Goal: Task Accomplishment & Management: Use online tool/utility

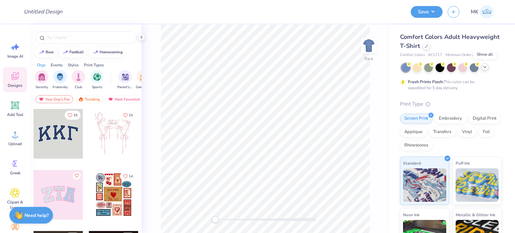
click at [485, 68] on icon at bounding box center [484, 66] width 5 height 5
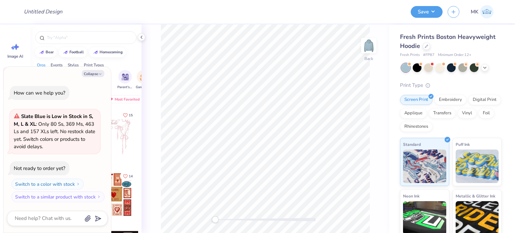
click at [143, 39] on icon at bounding box center [141, 37] width 5 height 5
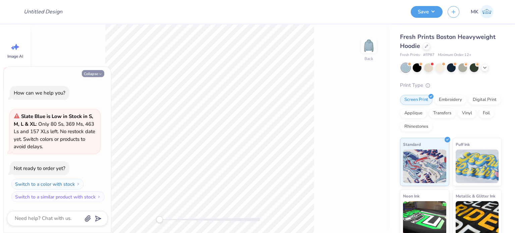
click at [93, 71] on button "Collapse" at bounding box center [93, 73] width 22 height 7
type textarea "x"
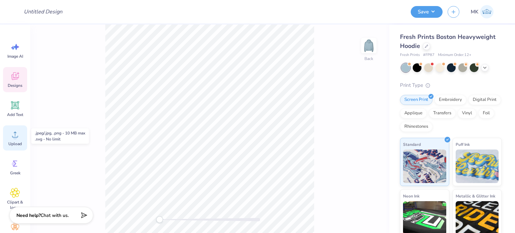
click at [16, 140] on div "Upload" at bounding box center [15, 137] width 24 height 25
click at [11, 139] on icon at bounding box center [15, 134] width 10 height 10
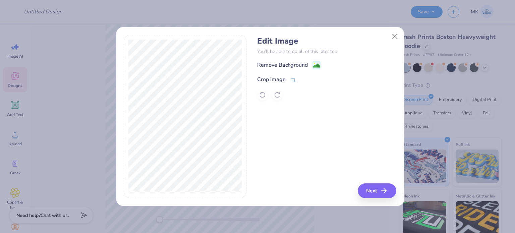
click at [320, 63] on div "Remove Background" at bounding box center [326, 65] width 139 height 8
click at [314, 67] on image at bounding box center [316, 66] width 7 height 7
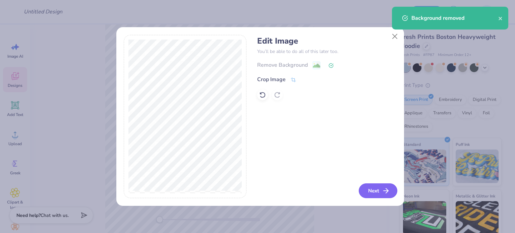
click at [379, 185] on button "Next" at bounding box center [378, 190] width 39 height 15
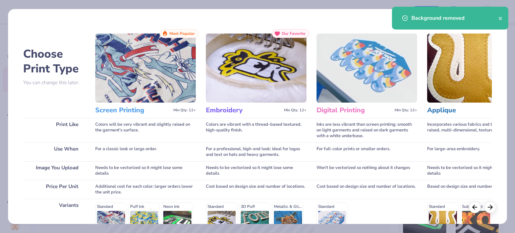
scroll to position [101, 0]
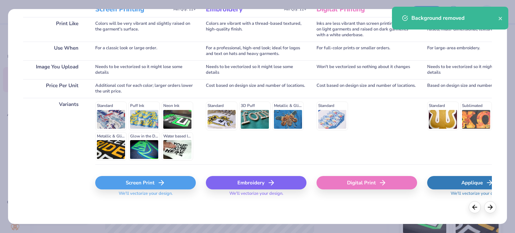
click at [136, 186] on div "Screen Print" at bounding box center [145, 182] width 101 height 13
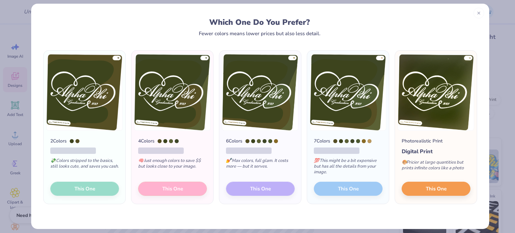
scroll to position [10, 0]
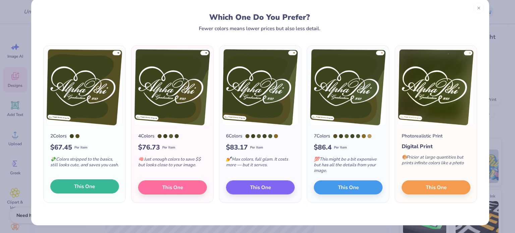
click at [75, 185] on span "This One" at bounding box center [84, 187] width 21 height 8
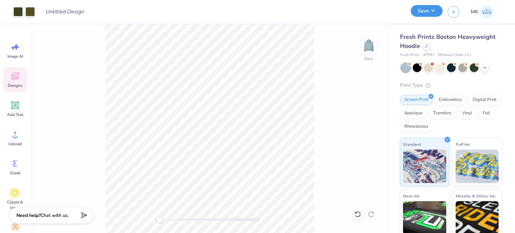
click at [437, 12] on button "Save" at bounding box center [427, 11] width 32 height 12
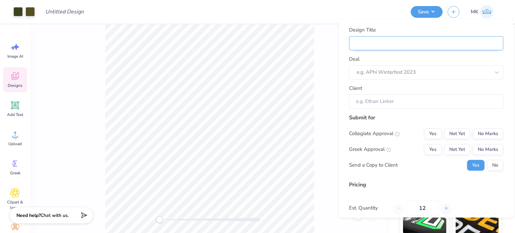
click at [391, 40] on input "Design Title" at bounding box center [426, 43] width 154 height 14
paste input "Phi Sigma Sigma"
type input "Phi Sigma Sigma"
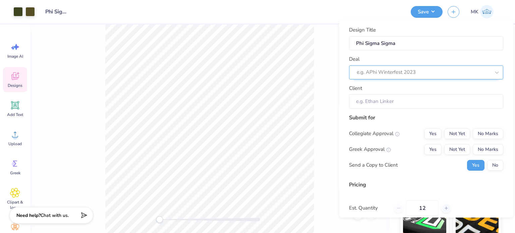
click at [371, 75] on div at bounding box center [423, 72] width 133 height 9
paste input "Phi Sigma Sigma"
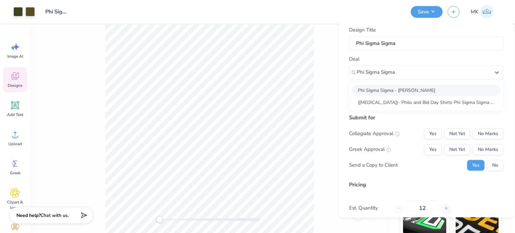
click at [411, 91] on div "Phi Sigma Sigma - Sarah Palmer" at bounding box center [426, 89] width 149 height 11
type input "Phi Sigma Sigma"
type input "Sarah Palmer"
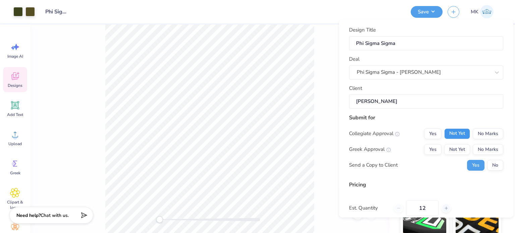
click at [458, 133] on button "Not Yet" at bounding box center [457, 133] width 26 height 11
click at [453, 148] on button "Not Yet" at bounding box center [457, 149] width 26 height 11
click at [487, 162] on button "No" at bounding box center [495, 165] width 16 height 11
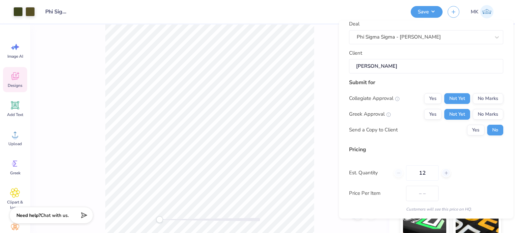
scroll to position [71, 0]
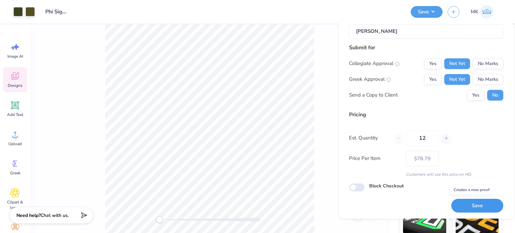
click at [466, 210] on button "Save" at bounding box center [477, 206] width 52 height 14
type input "– –"
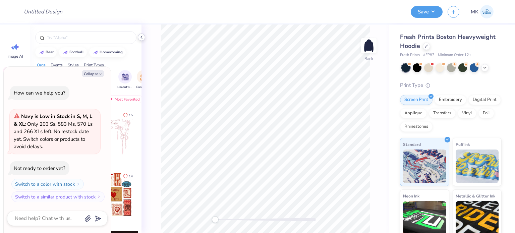
click at [142, 37] on icon at bounding box center [141, 37] width 5 height 5
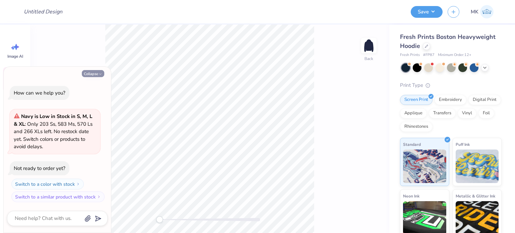
click at [97, 73] on button "Collapse" at bounding box center [93, 73] width 22 height 7
type textarea "x"
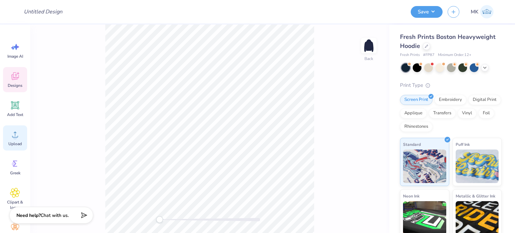
click at [16, 138] on circle at bounding box center [15, 137] width 5 height 5
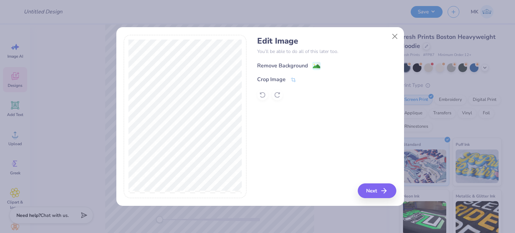
click at [313, 64] on image at bounding box center [316, 66] width 7 height 7
click at [391, 34] on button "Close" at bounding box center [394, 36] width 13 height 13
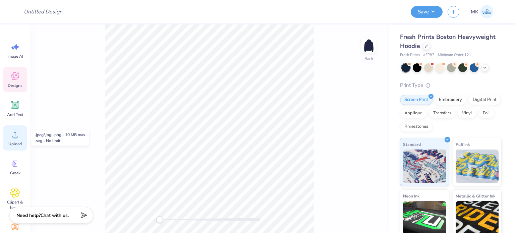
click at [21, 132] on div "Upload" at bounding box center [15, 137] width 24 height 25
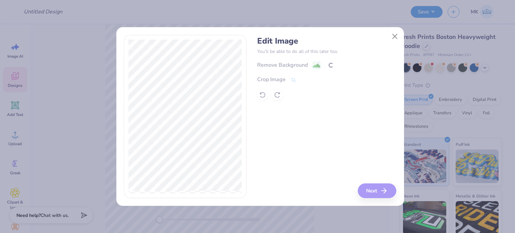
click at [293, 78] on div "Remove Background Crop Image" at bounding box center [326, 80] width 139 height 39
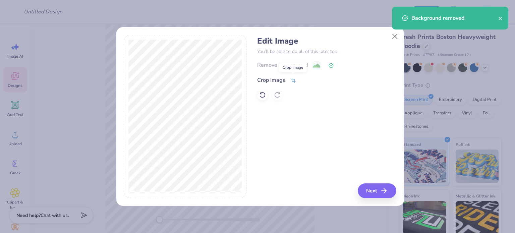
click at [292, 78] on icon at bounding box center [293, 80] width 5 height 5
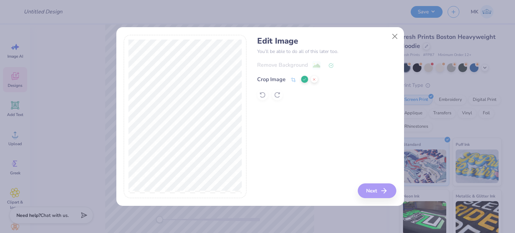
click at [303, 82] on button at bounding box center [304, 79] width 7 height 7
click at [314, 64] on circle at bounding box center [313, 64] width 1 height 1
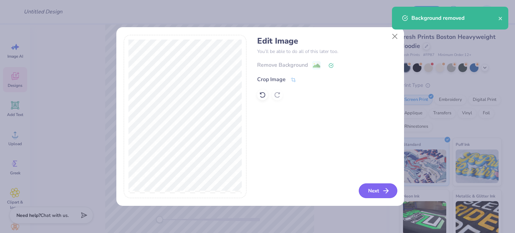
click at [369, 189] on button "Next" at bounding box center [378, 190] width 39 height 15
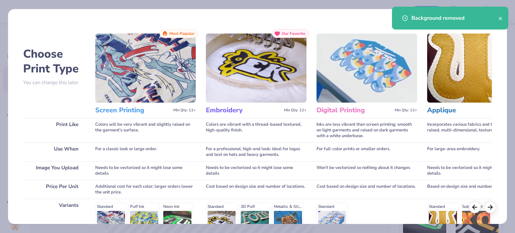
scroll to position [101, 0]
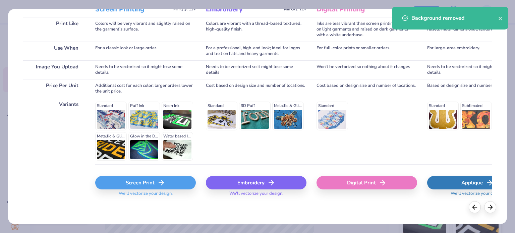
click at [138, 181] on div "Screen Print" at bounding box center [145, 182] width 101 height 13
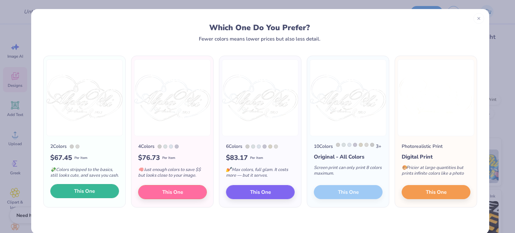
click at [79, 194] on span "This One" at bounding box center [84, 191] width 21 height 8
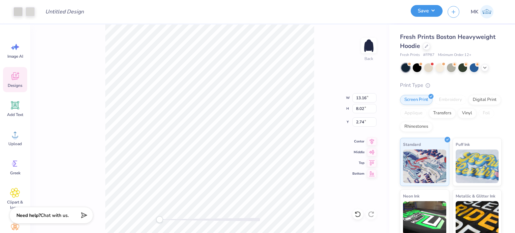
click at [427, 10] on button "Save" at bounding box center [427, 11] width 32 height 12
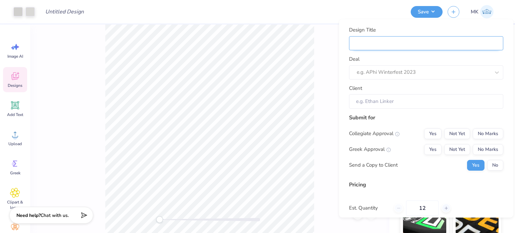
click at [373, 44] on input "Design Title" at bounding box center [426, 43] width 154 height 14
paste input "Phi Sigma Sigma"
type input "Phi Sigma Sigma"
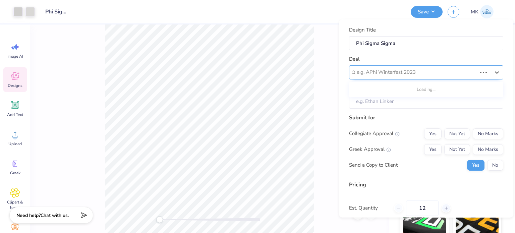
click at [375, 69] on div at bounding box center [417, 72] width 120 height 9
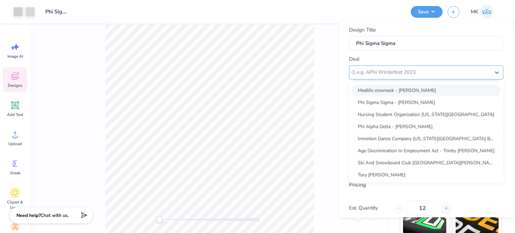
paste input "Phi Sigma Sigma"
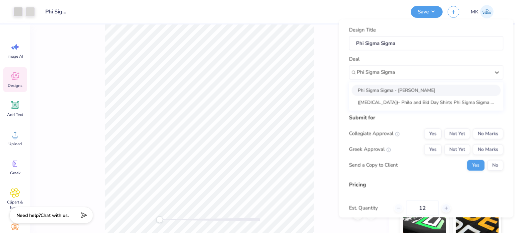
click at [390, 90] on div "Phi Sigma Sigma - Sarah Palmer" at bounding box center [426, 89] width 149 height 11
type input "Phi Sigma Sigma"
type input "Sarah Palmer"
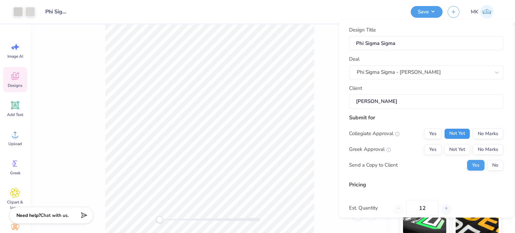
click at [453, 134] on button "Not Yet" at bounding box center [457, 133] width 26 height 11
click at [450, 147] on button "Not Yet" at bounding box center [457, 149] width 26 height 11
click at [487, 168] on button "No" at bounding box center [495, 165] width 16 height 11
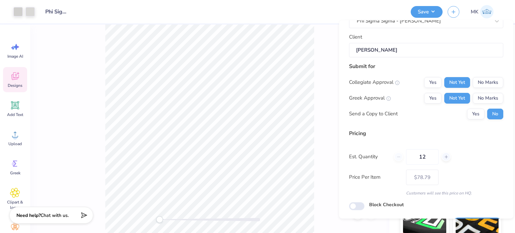
scroll to position [67, 0]
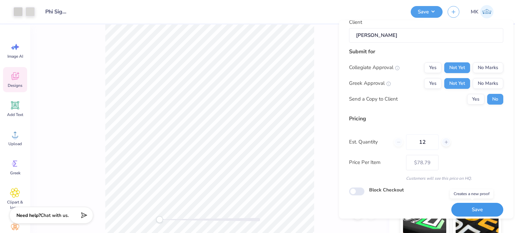
click at [462, 207] on button "Save" at bounding box center [477, 210] width 52 height 14
type input "– –"
